Goal: Information Seeking & Learning: Find specific fact

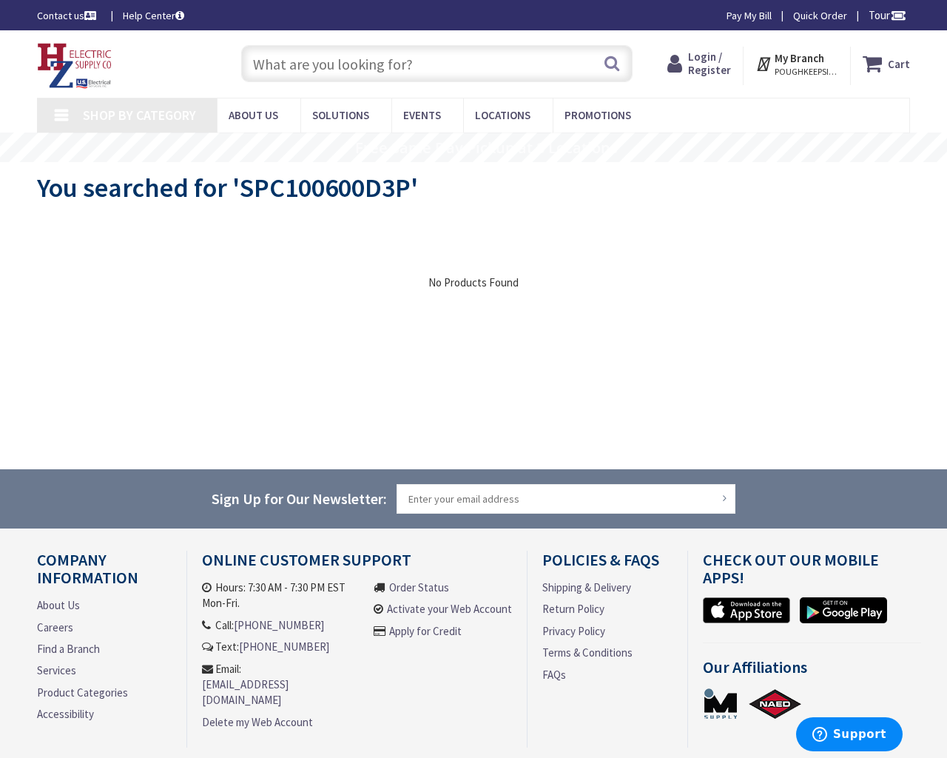
type input "Park Row, New York, NY 10038, USA"
